Goal: Task Accomplishment & Management: Use online tool/utility

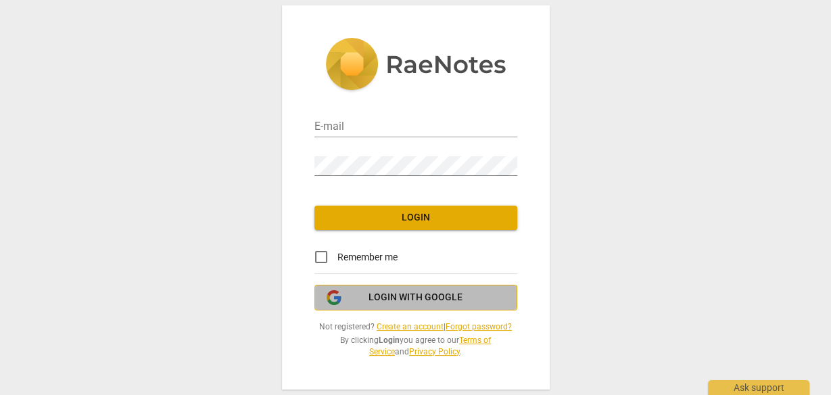
click at [384, 303] on span "Login with Google" at bounding box center [415, 298] width 94 height 14
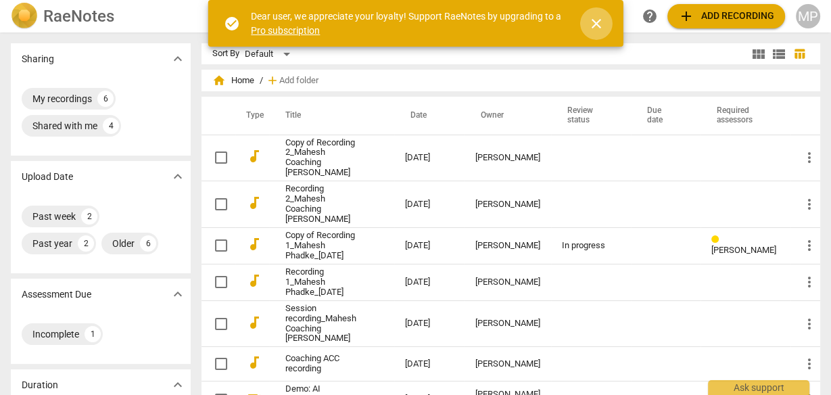
click at [599, 22] on span "close" at bounding box center [596, 24] width 16 height 16
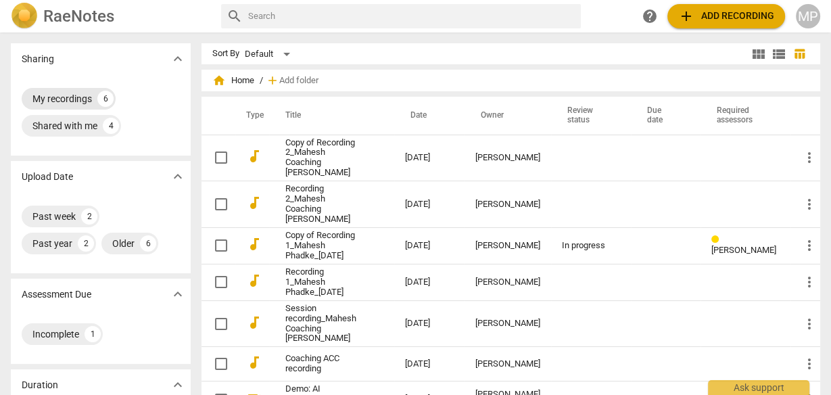
click at [80, 95] on div "My recordings" at bounding box center [61, 99] width 59 height 14
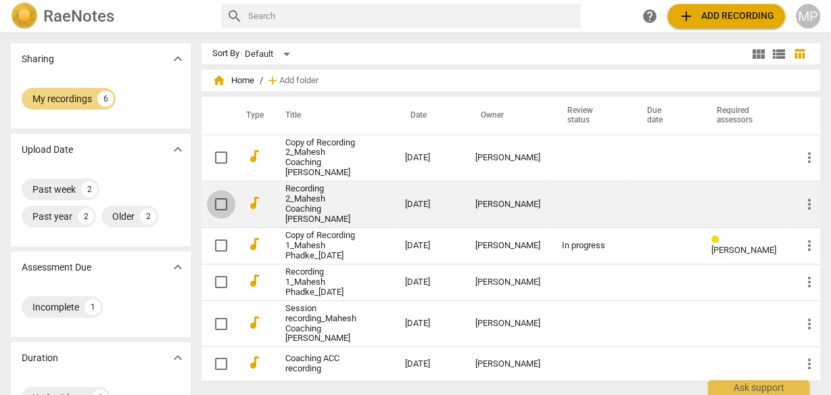
click at [222, 196] on input "checkbox" at bounding box center [221, 204] width 28 height 16
checkbox input "false"
drag, startPoint x: 210, startPoint y: 196, endPoint x: 218, endPoint y: 189, distance: 11.0
click at [212, 196] on input "checkbox" at bounding box center [221, 204] width 28 height 16
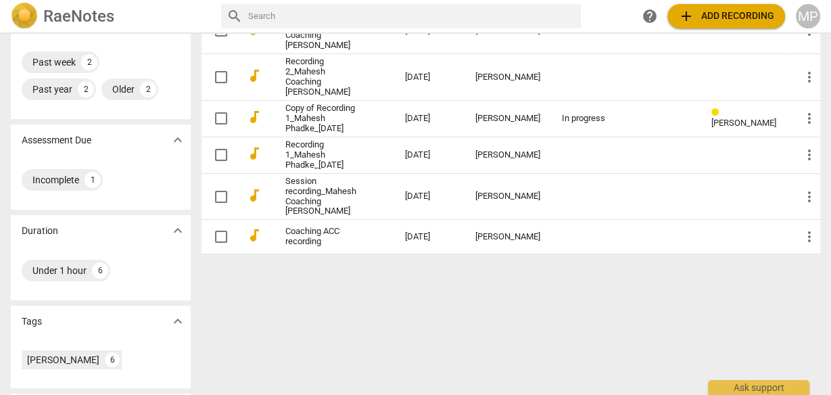
scroll to position [216, 0]
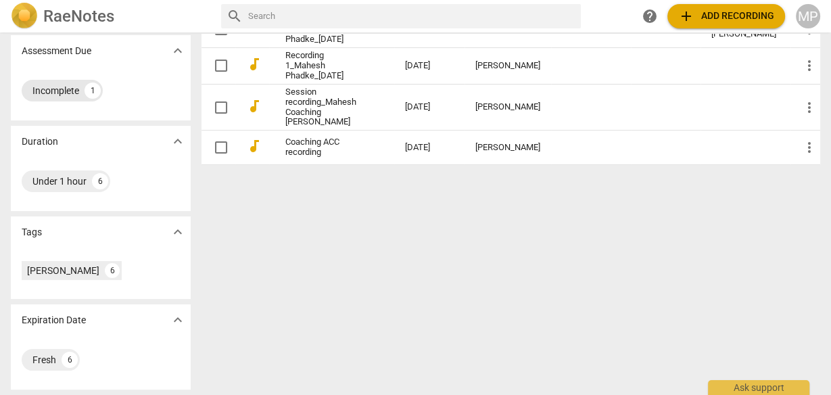
click at [70, 95] on div "Incomplete" at bounding box center [55, 91] width 47 height 14
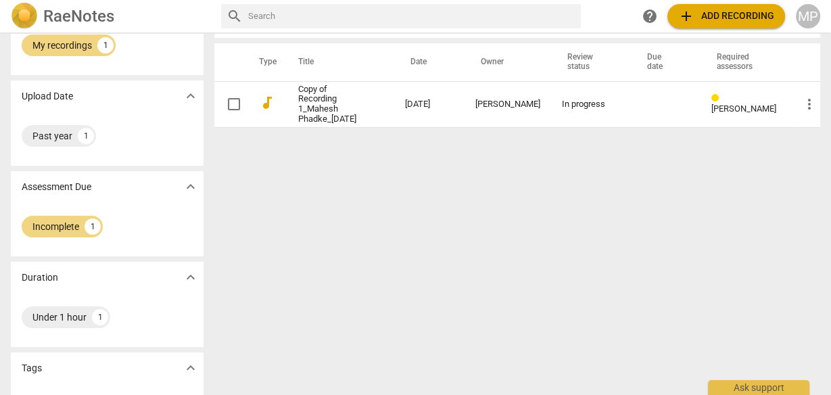
scroll to position [54, 0]
click at [61, 134] on div "Past year" at bounding box center [52, 135] width 40 height 14
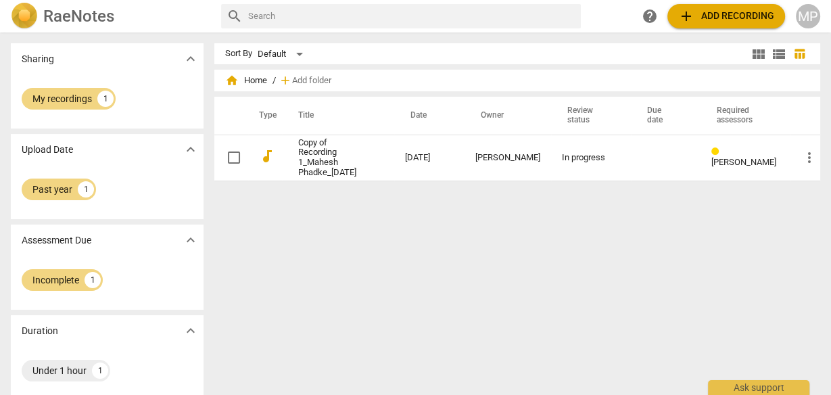
scroll to position [189, 0]
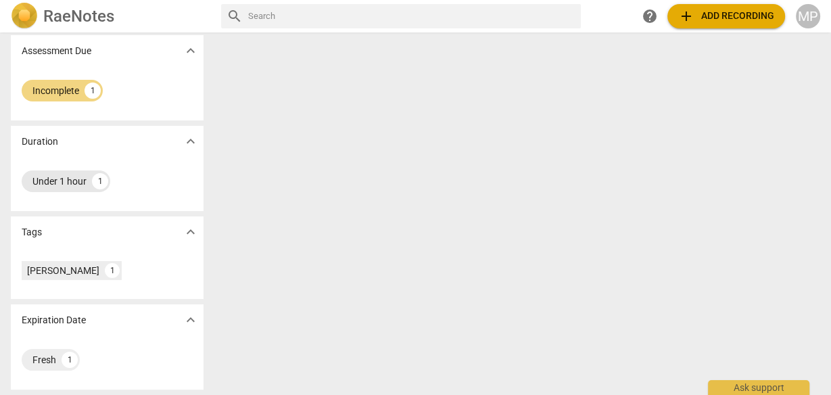
click at [73, 179] on div "Under 1 hour" at bounding box center [59, 181] width 54 height 14
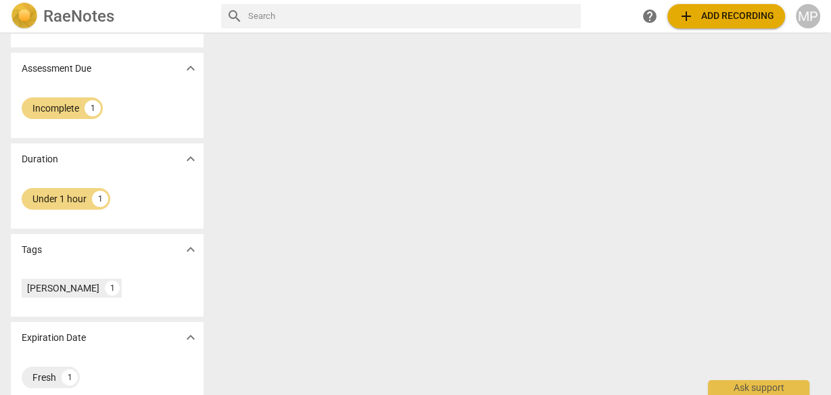
scroll to position [189, 0]
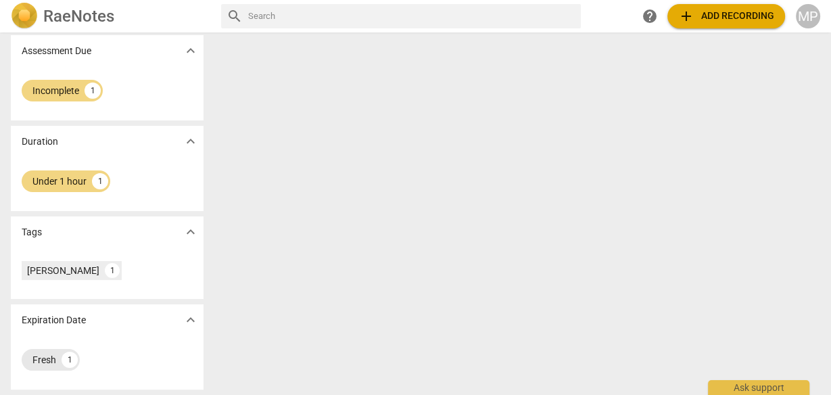
drag, startPoint x: 50, startPoint y: 374, endPoint x: 53, endPoint y: 363, distance: 11.1
click at [50, 372] on div "Fresh 1" at bounding box center [107, 362] width 193 height 54
click at [53, 363] on div "Fresh" at bounding box center [44, 360] width 24 height 14
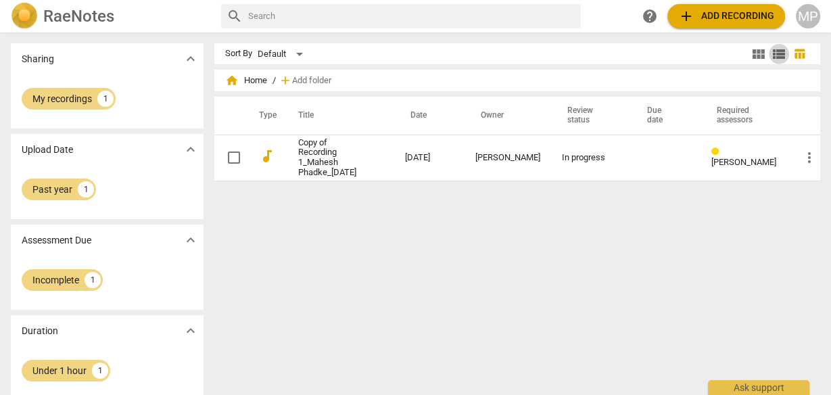
click at [781, 51] on span "view_list" at bounding box center [778, 54] width 16 height 16
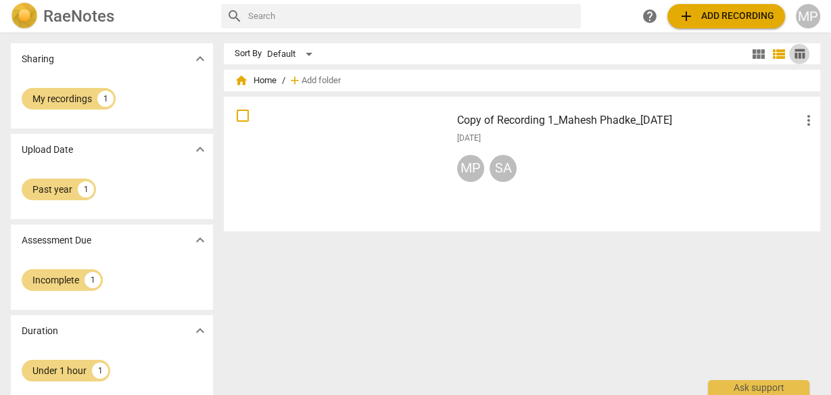
click at [798, 54] on span "table_chart" at bounding box center [799, 53] width 13 height 13
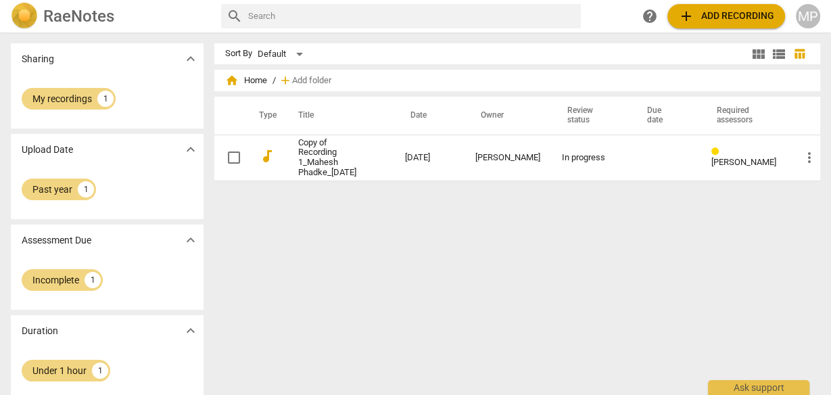
click at [198, 55] on span "expand_more" at bounding box center [190, 59] width 16 height 16
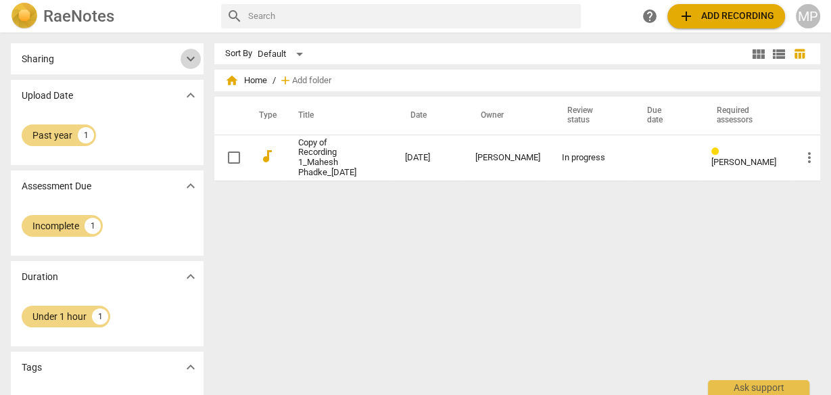
click at [198, 57] on span "expand_more" at bounding box center [190, 59] width 16 height 16
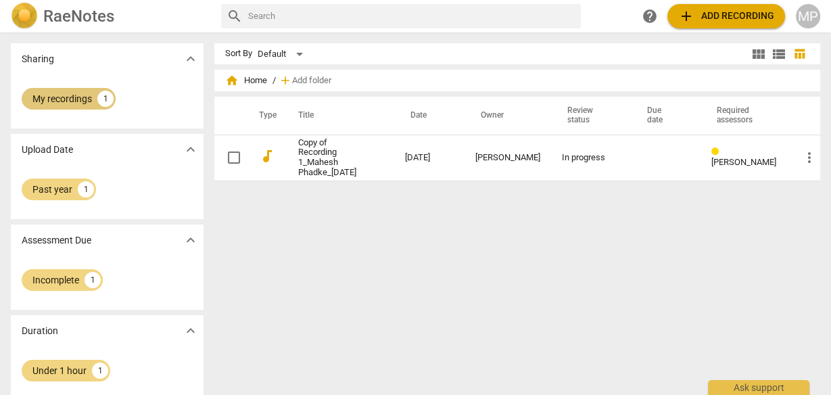
click at [95, 105] on div "My recordings 1" at bounding box center [69, 99] width 94 height 22
click at [67, 289] on div "Incomplete 1" at bounding box center [62, 280] width 81 height 22
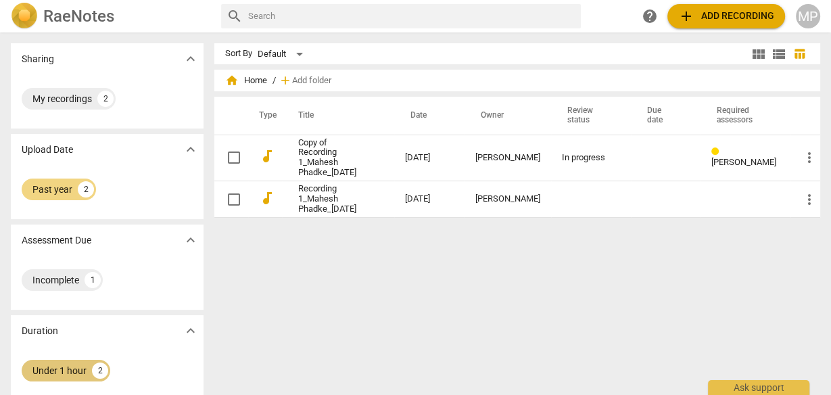
drag, startPoint x: 72, startPoint y: 370, endPoint x: 70, endPoint y: 305, distance: 65.6
click at [73, 368] on div "Under 1 hour" at bounding box center [59, 371] width 54 height 14
click at [65, 192] on div "Past year" at bounding box center [52, 189] width 40 height 14
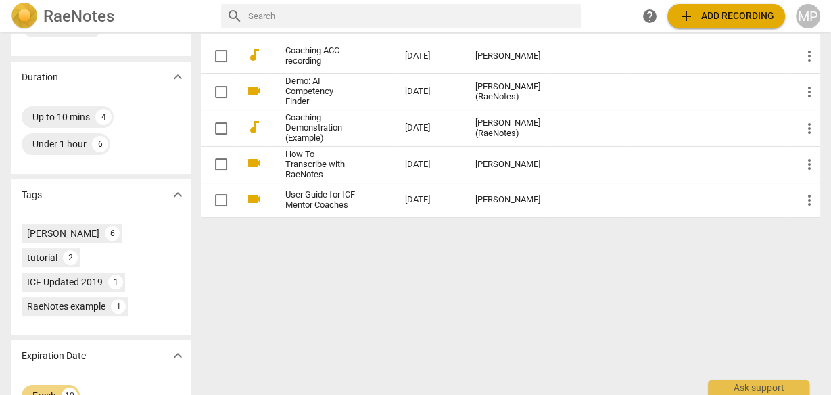
scroll to position [343, 0]
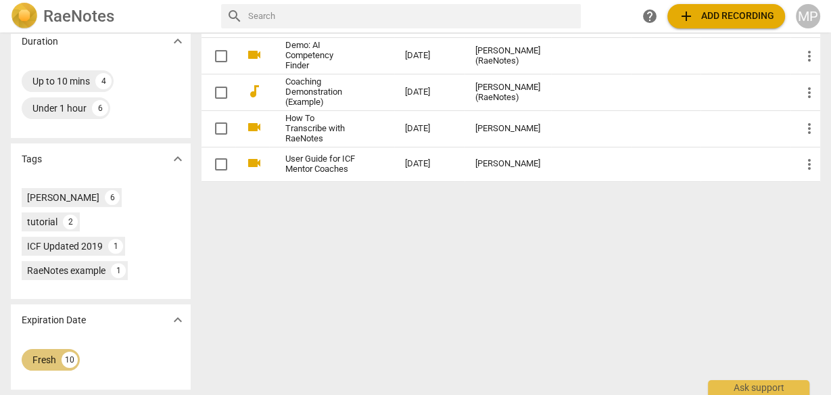
click at [64, 361] on div "10" at bounding box center [69, 359] width 16 height 16
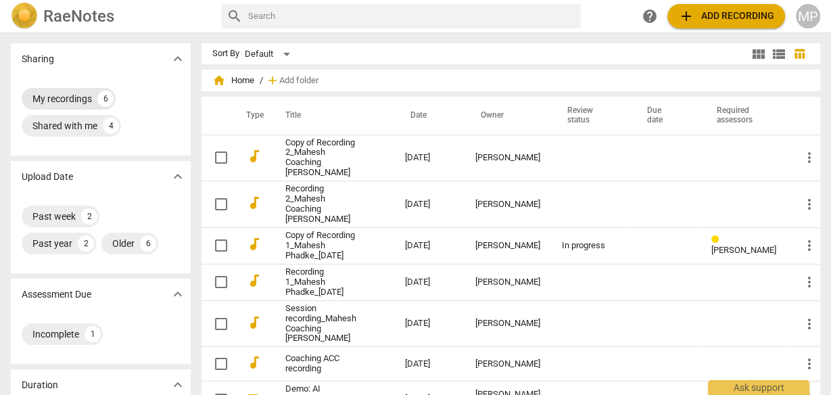
click at [77, 103] on div "My recordings" at bounding box center [61, 99] width 59 height 14
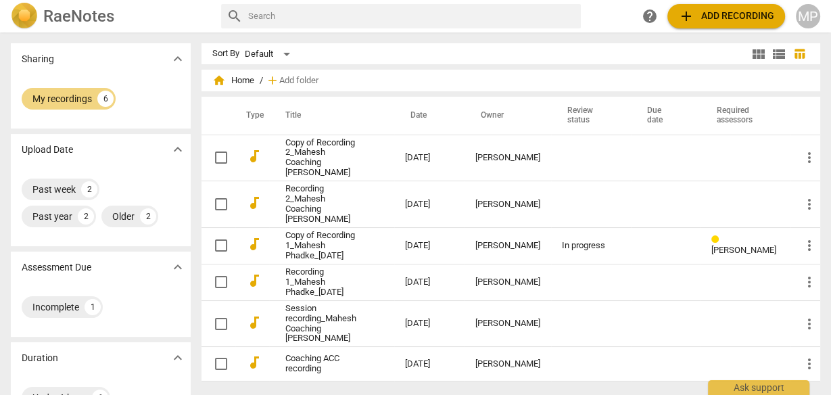
click at [507, 16] on input "text" at bounding box center [411, 16] width 327 height 22
type input "transcript"
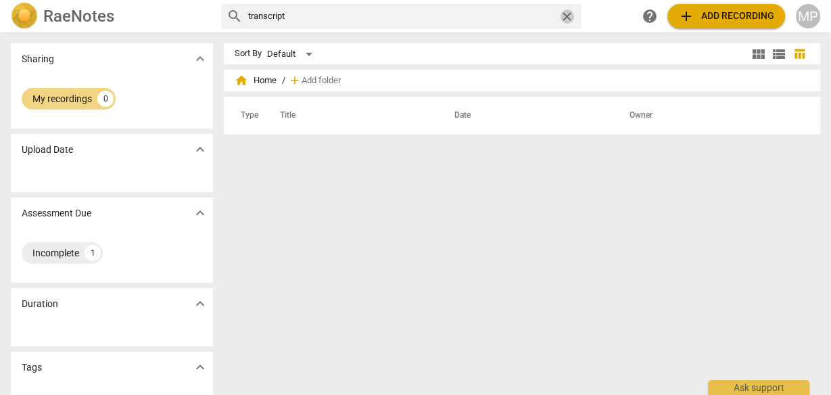
click at [568, 18] on span "close" at bounding box center [567, 16] width 14 height 14
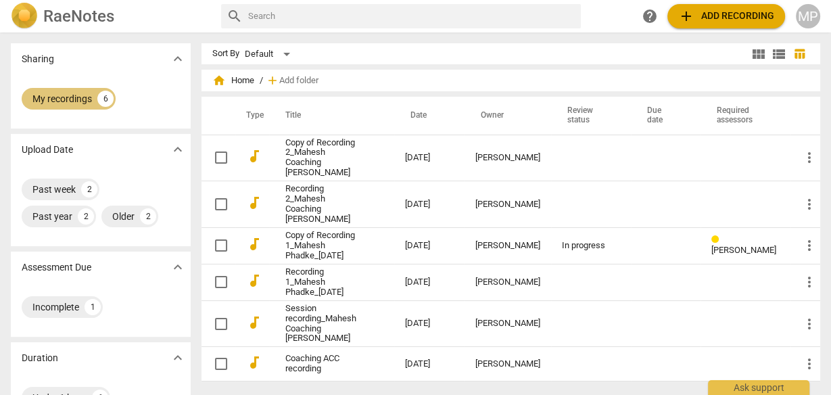
click at [97, 99] on div "6" at bounding box center [105, 99] width 16 height 16
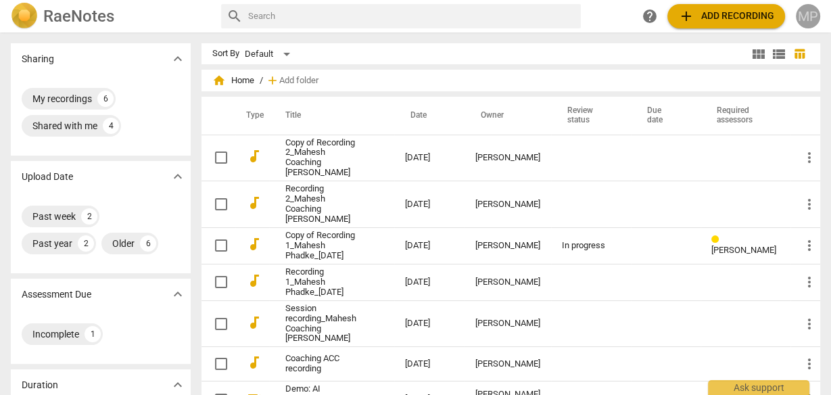
click at [808, 6] on div "MP" at bounding box center [807, 16] width 24 height 24
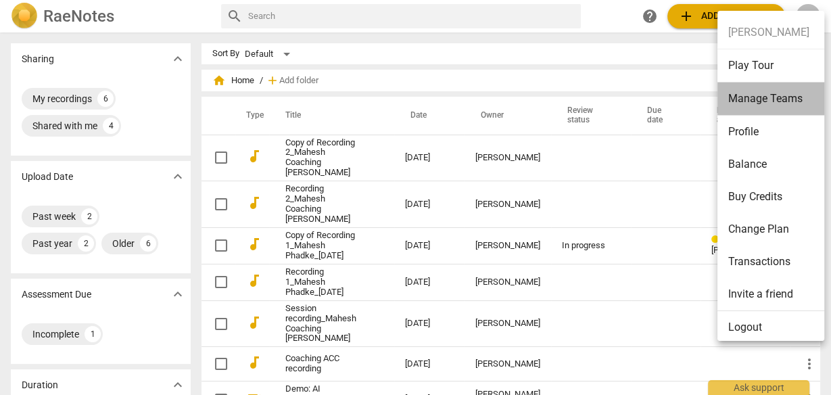
click at [757, 97] on li "Manage Teams" at bounding box center [772, 98] width 111 height 33
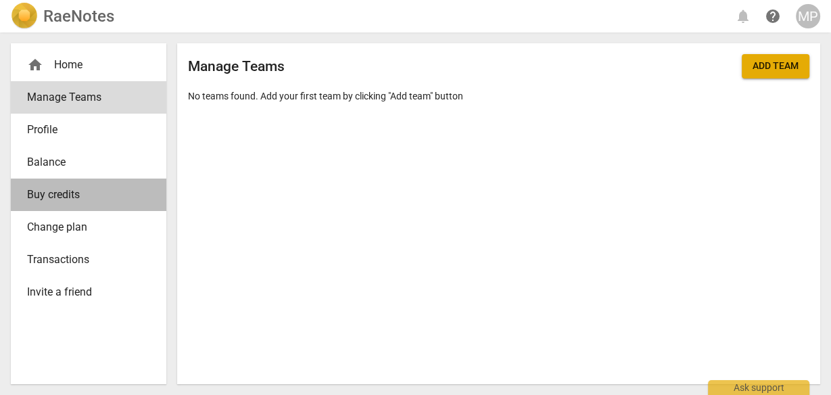
click at [66, 197] on span "Buy credits" at bounding box center [83, 195] width 112 height 16
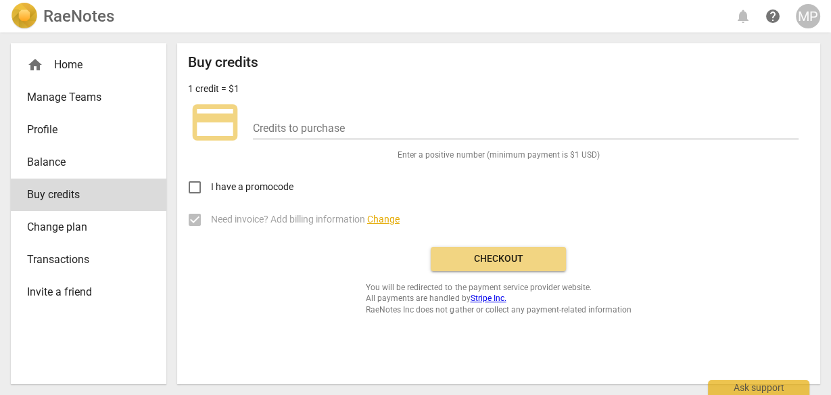
click at [74, 165] on span "Balance" at bounding box center [83, 162] width 112 height 16
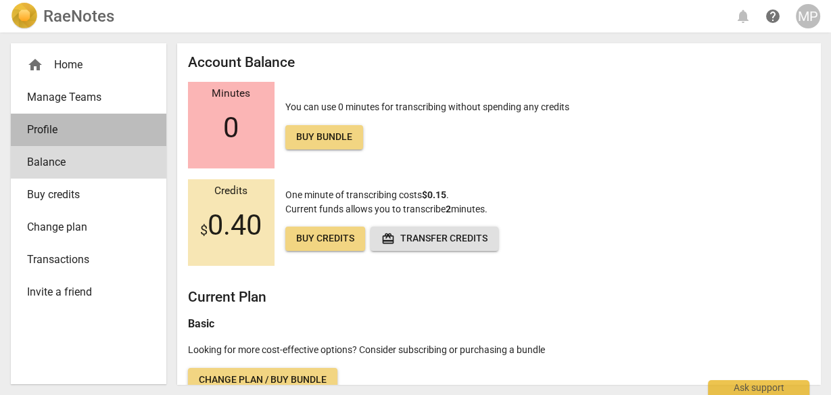
click at [79, 129] on span "Profile" at bounding box center [83, 130] width 112 height 16
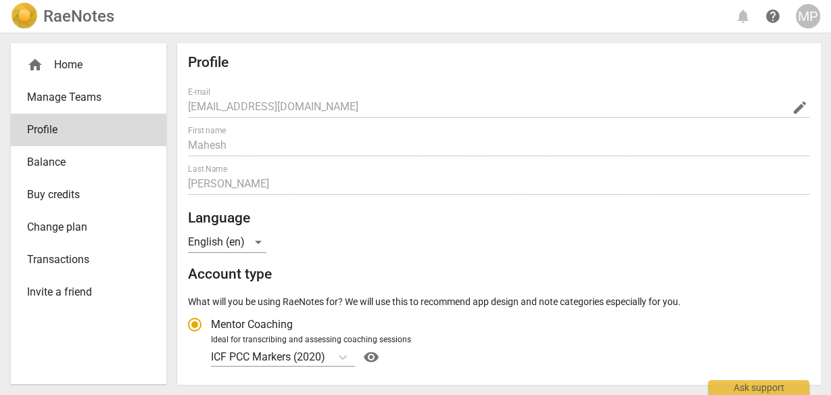
radio input "false"
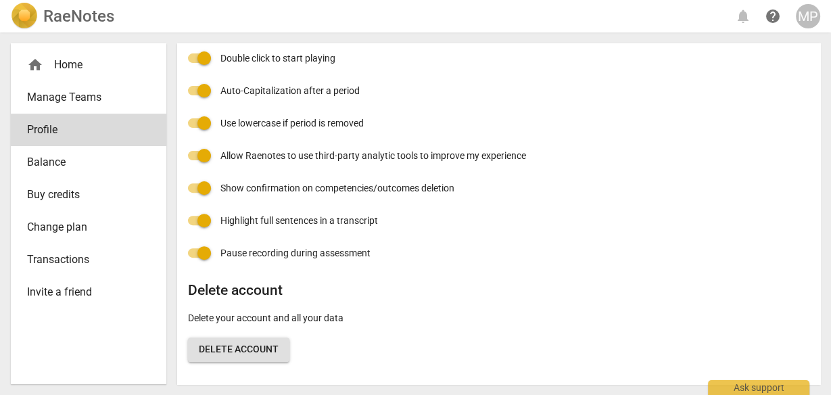
scroll to position [380, 0]
click at [101, 262] on span "Transactions" at bounding box center [83, 259] width 112 height 16
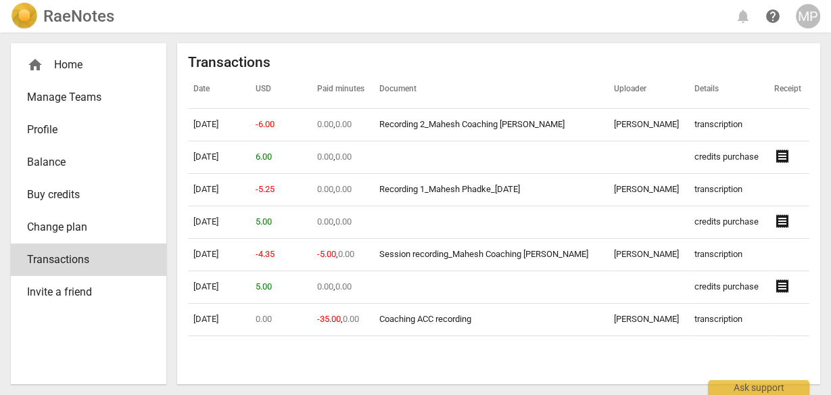
click at [70, 68] on div "home Home" at bounding box center [83, 65] width 112 height 16
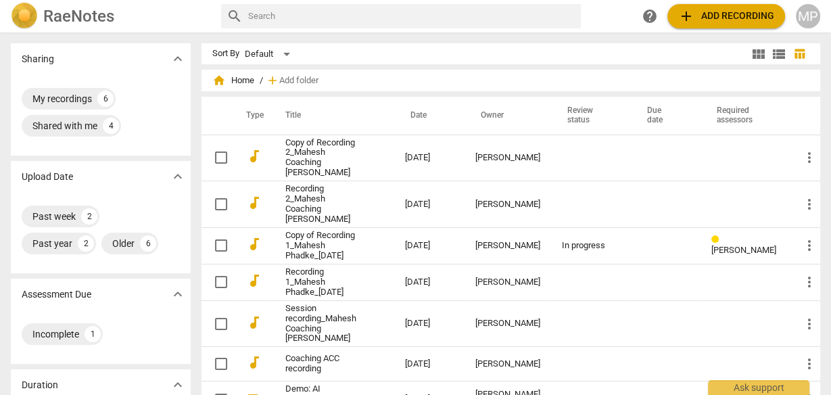
click at [818, 16] on div "MP" at bounding box center [807, 16] width 24 height 24
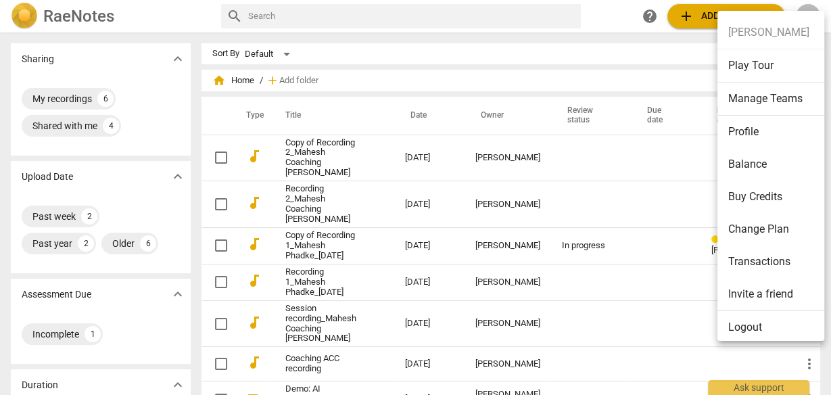
drag, startPoint x: 622, startPoint y: 27, endPoint x: 519, endPoint y: 26, distance: 102.7
click at [622, 27] on div at bounding box center [415, 197] width 831 height 395
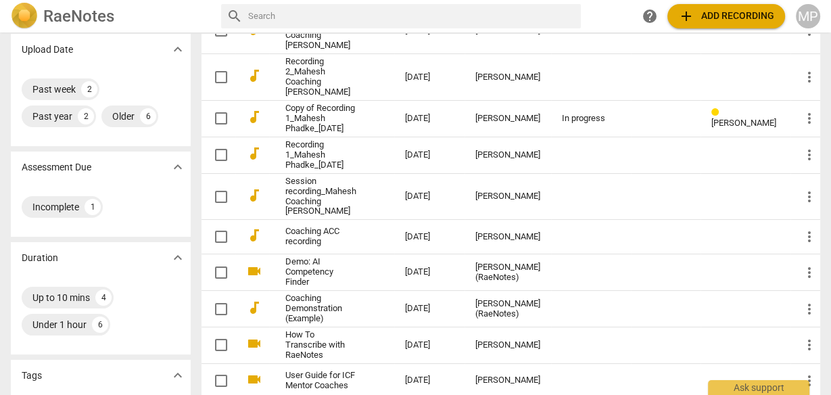
scroll to position [343, 0]
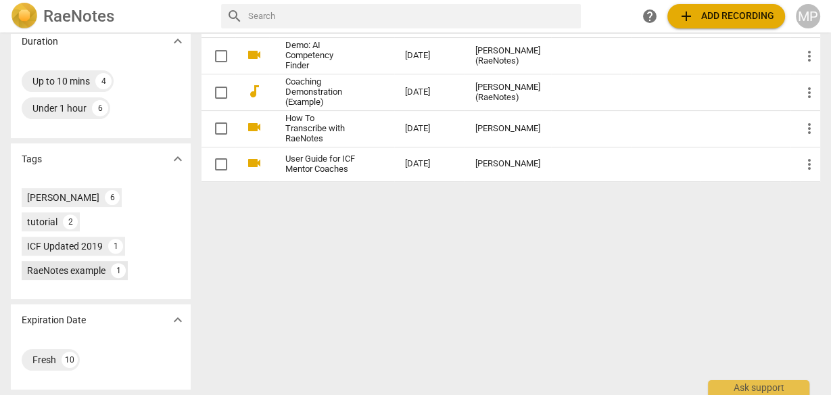
click at [74, 268] on div "RaeNotes example" at bounding box center [66, 271] width 78 height 14
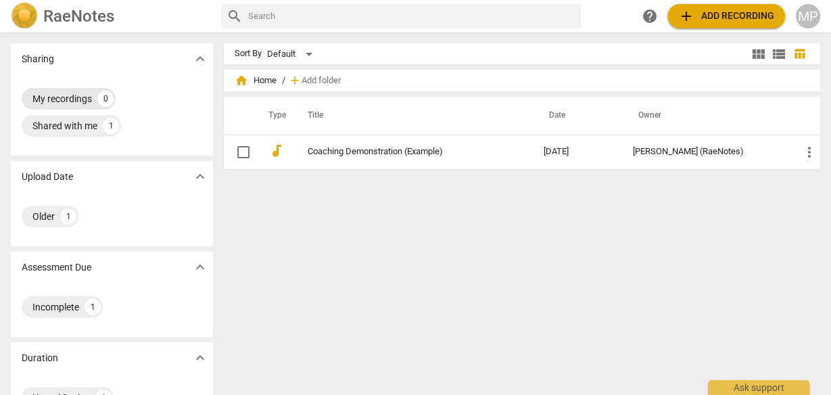
click at [81, 101] on div "My recordings" at bounding box center [61, 99] width 59 height 14
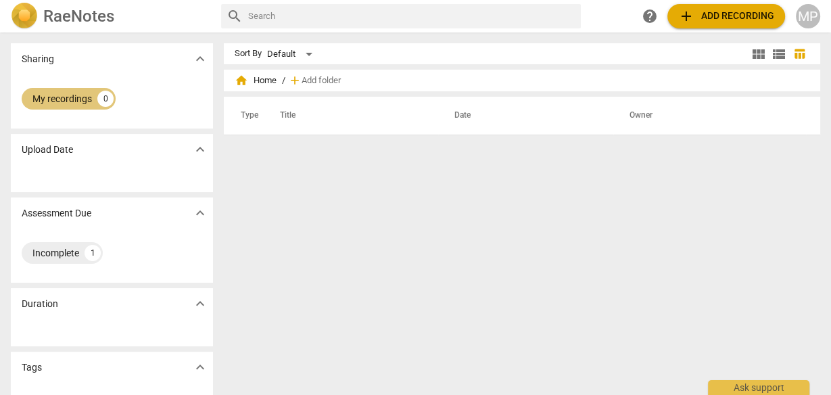
click at [80, 89] on div "My recordings 0" at bounding box center [69, 99] width 94 height 22
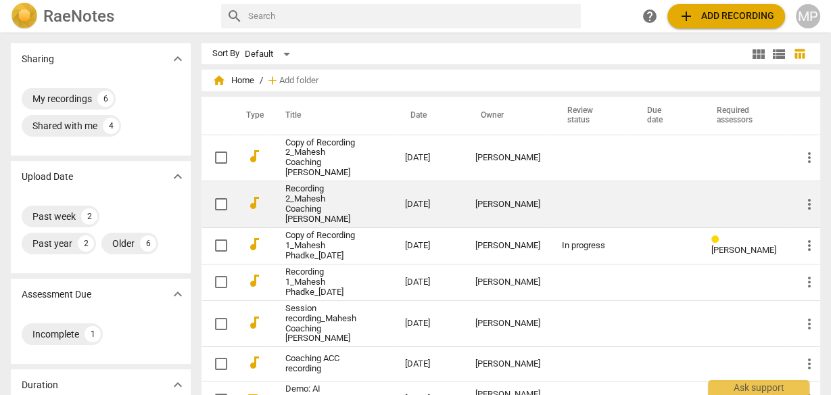
click at [230, 196] on input "checkbox" at bounding box center [221, 204] width 28 height 16
checkbox input "false"
click at [222, 196] on input "checkbox" at bounding box center [221, 204] width 28 height 16
click at [264, 187] on td "audiotrack" at bounding box center [252, 204] width 34 height 47
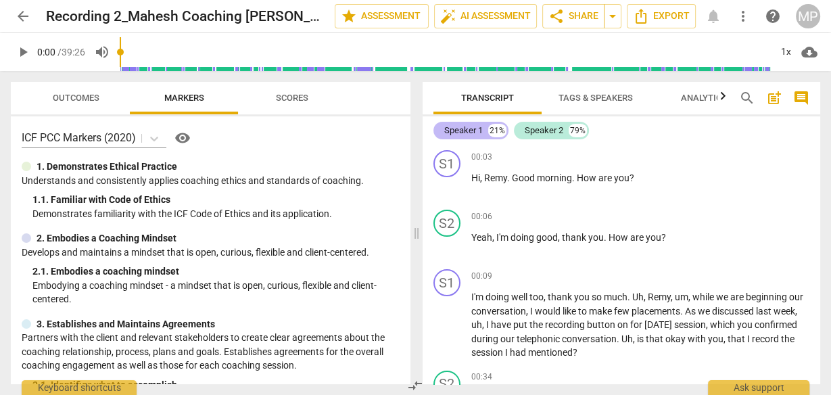
drag, startPoint x: 474, startPoint y: 134, endPoint x: 492, endPoint y: 126, distance: 19.1
click at [493, 126] on div "21%" at bounding box center [497, 131] width 18 height 14
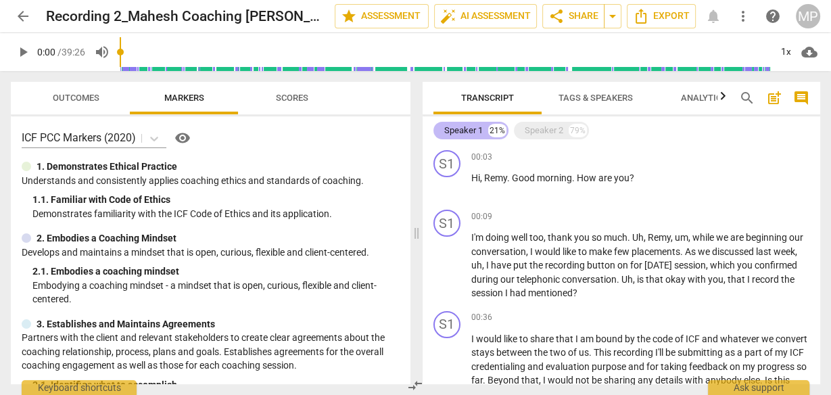
click at [471, 133] on div "Speaker 1" at bounding box center [463, 131] width 39 height 14
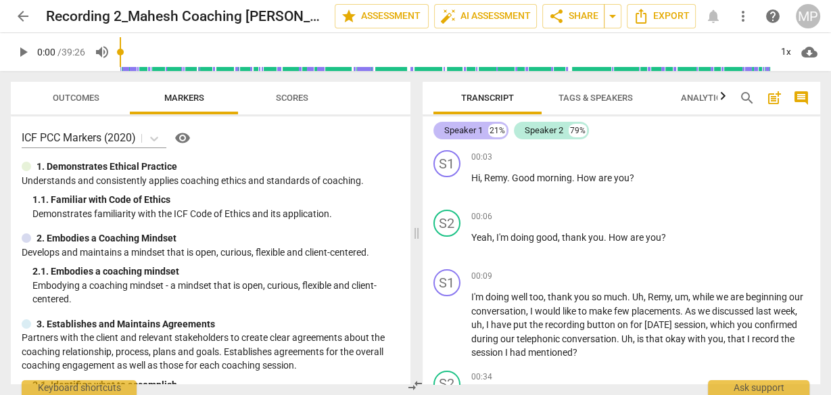
drag, startPoint x: 470, startPoint y: 134, endPoint x: 466, endPoint y: 126, distance: 8.5
click at [467, 126] on div "Speaker 1" at bounding box center [463, 131] width 39 height 14
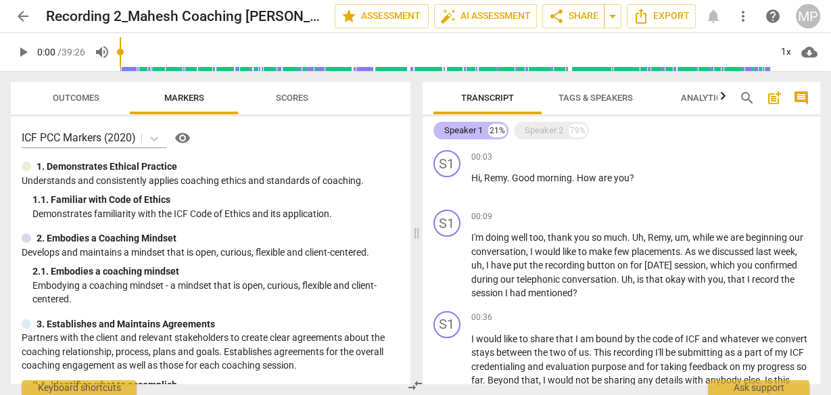
click at [466, 126] on div "Speaker 1" at bounding box center [463, 131] width 39 height 14
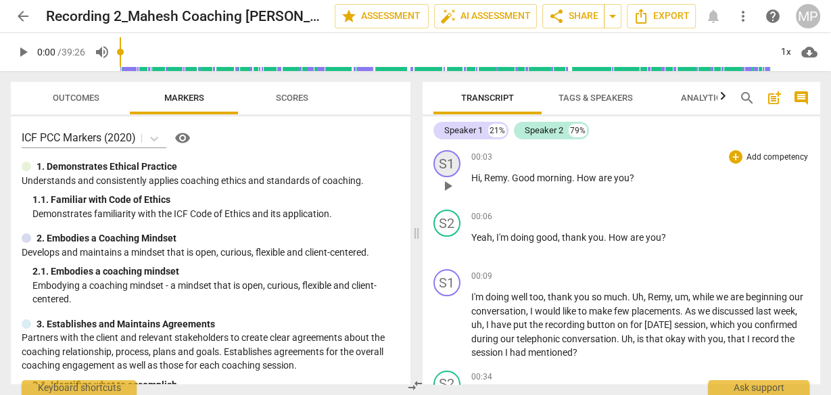
click at [435, 165] on div "S1" at bounding box center [446, 163] width 27 height 27
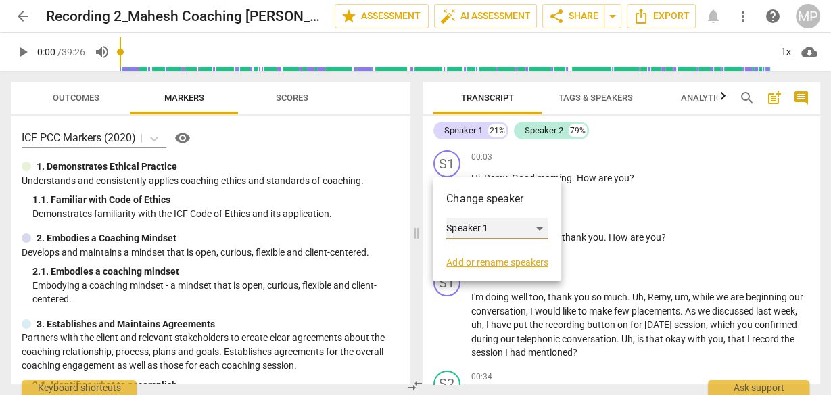
click at [491, 236] on div "Speaker 1" at bounding box center [496, 229] width 101 height 22
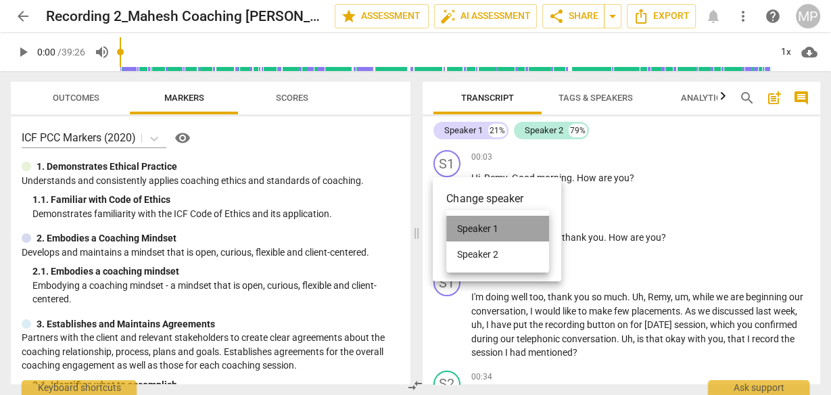
click at [491, 236] on li "Speaker 1" at bounding box center [497, 229] width 103 height 26
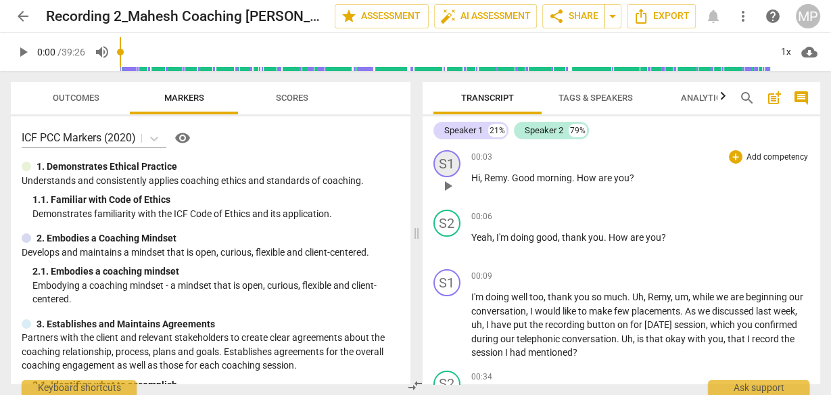
click at [447, 164] on div "S1" at bounding box center [446, 163] width 27 height 27
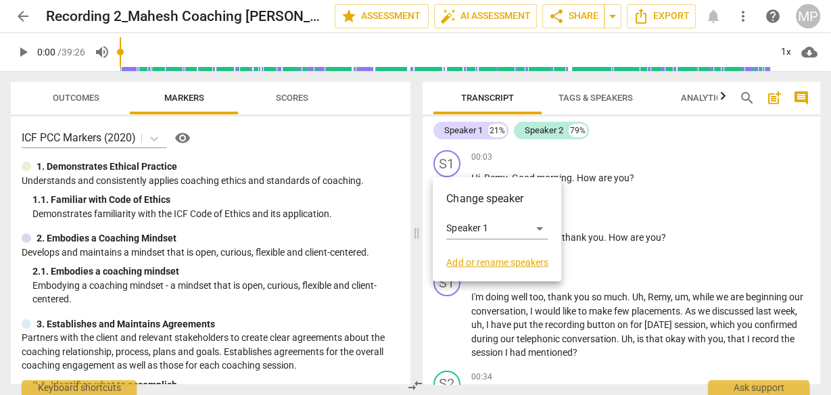
click at [509, 263] on link "Add or rename speakers" at bounding box center [496, 262] width 101 height 11
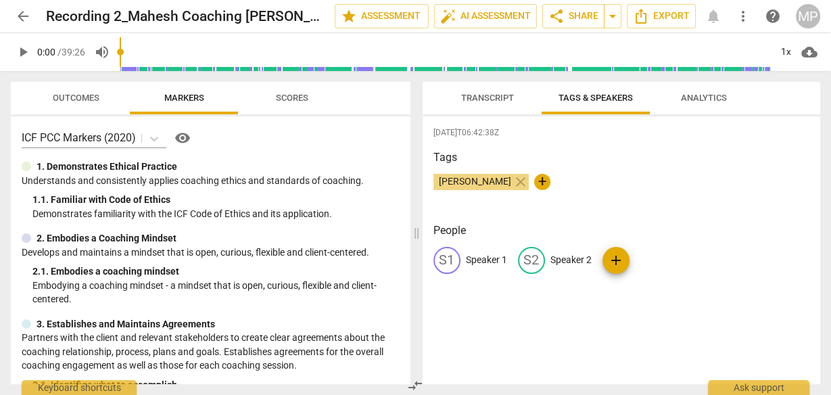
click at [451, 264] on div "S1" at bounding box center [446, 260] width 27 height 27
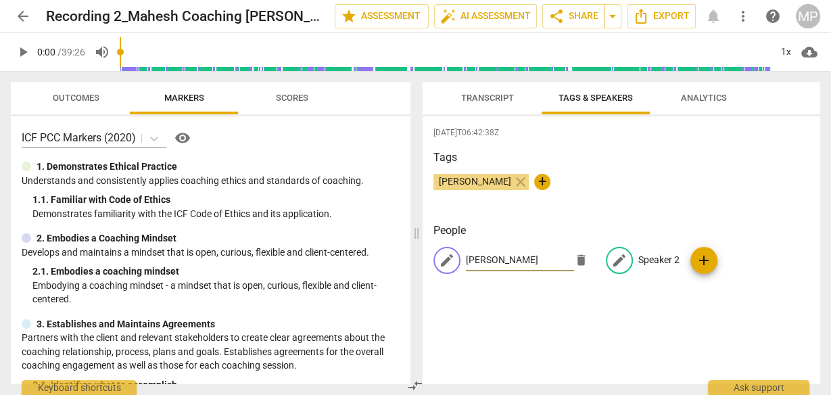
type input "[PERSON_NAME]"
click at [652, 267] on p "Speaker 2" at bounding box center [658, 260] width 41 height 14
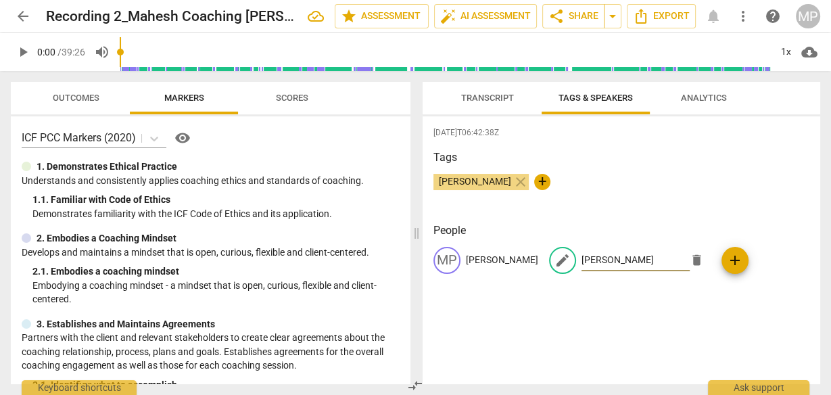
type input "[PERSON_NAME]"
click at [774, 282] on div "MP [PERSON_NAME] edit [PERSON_NAME] delete add" at bounding box center [621, 266] width 376 height 38
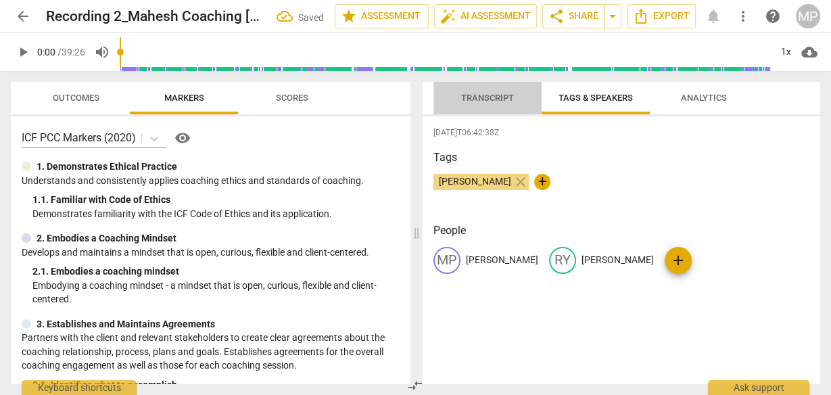
click at [497, 101] on span "Transcript" at bounding box center [487, 98] width 53 height 10
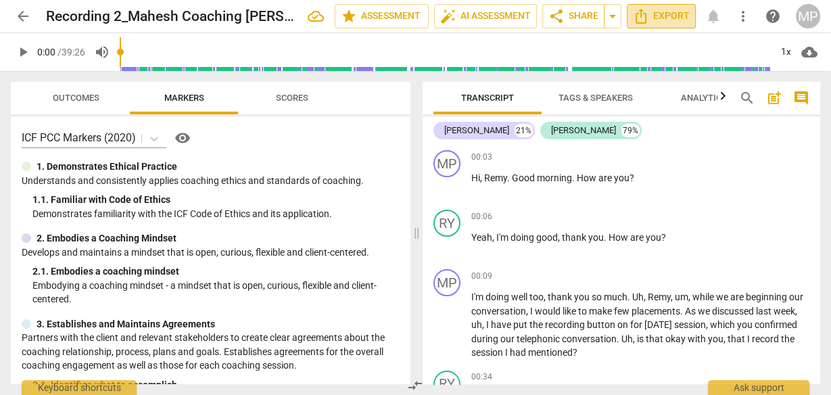
click at [681, 14] on span "Export" at bounding box center [661, 16] width 57 height 16
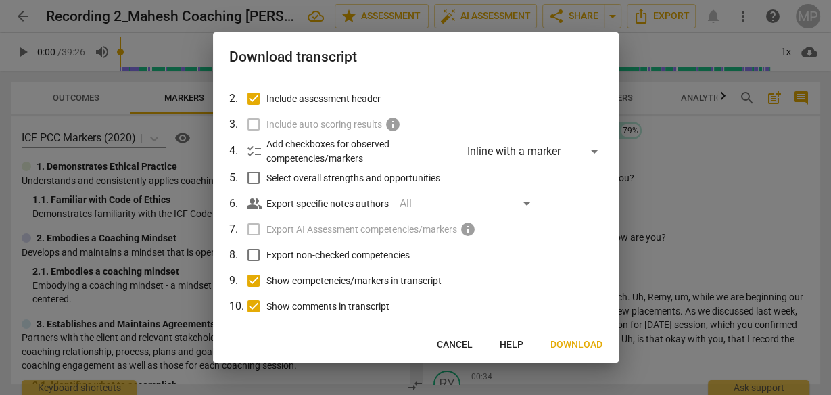
scroll to position [118, 0]
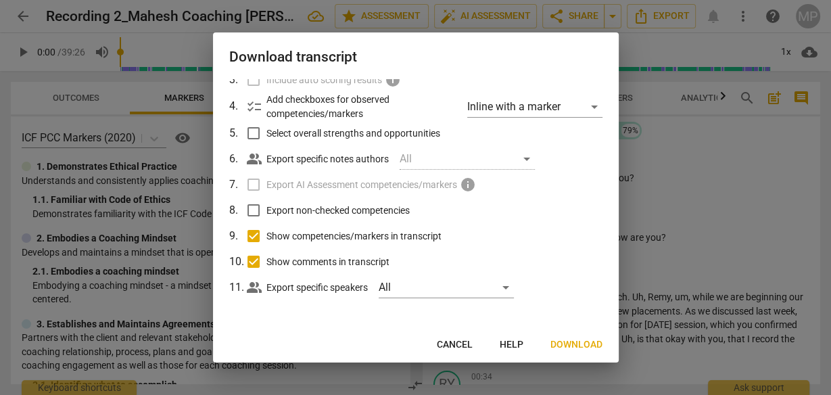
click at [572, 351] on button "Download" at bounding box center [576, 344] width 74 height 24
